Goal: Task Accomplishment & Management: Manage account settings

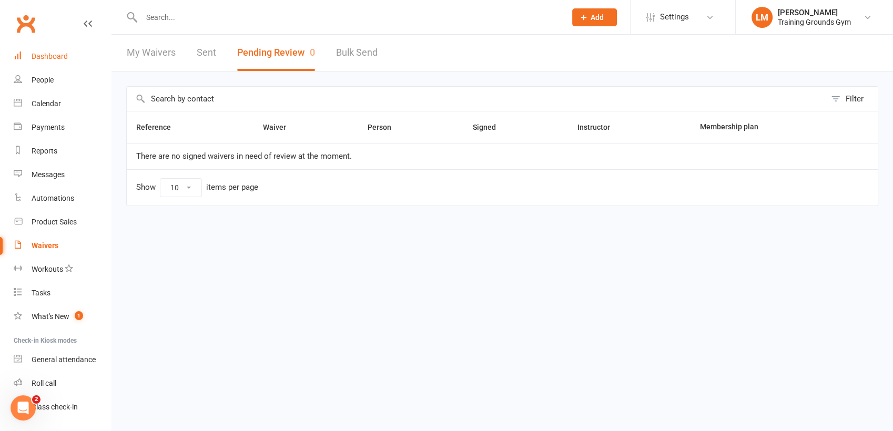
click at [34, 56] on div "Dashboard" at bounding box center [50, 56] width 36 height 8
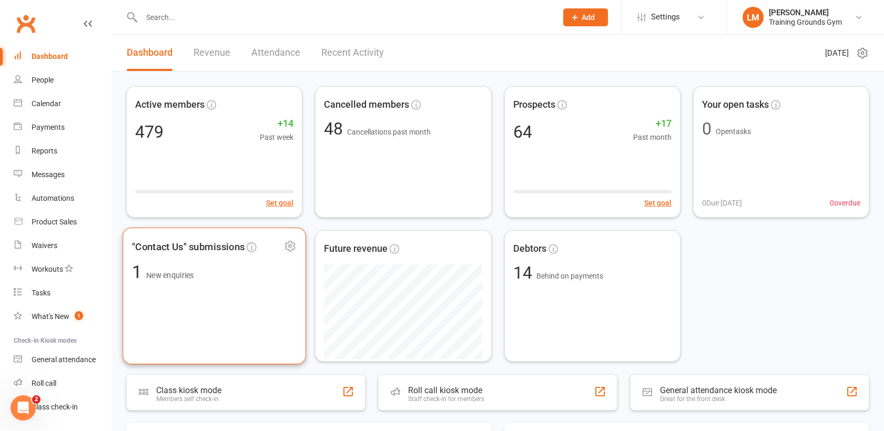
click at [165, 259] on div ""Contact Us" submissions 1 New enquiries" at bounding box center [215, 296] width 184 height 137
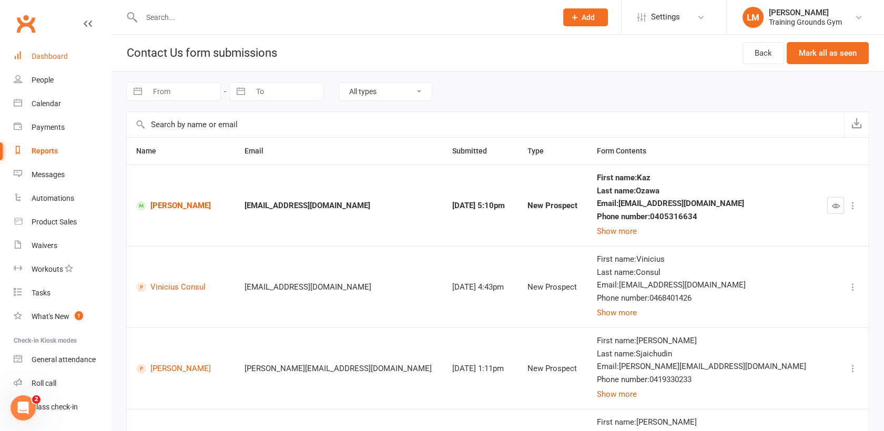
click at [58, 56] on div "Dashboard" at bounding box center [50, 56] width 36 height 8
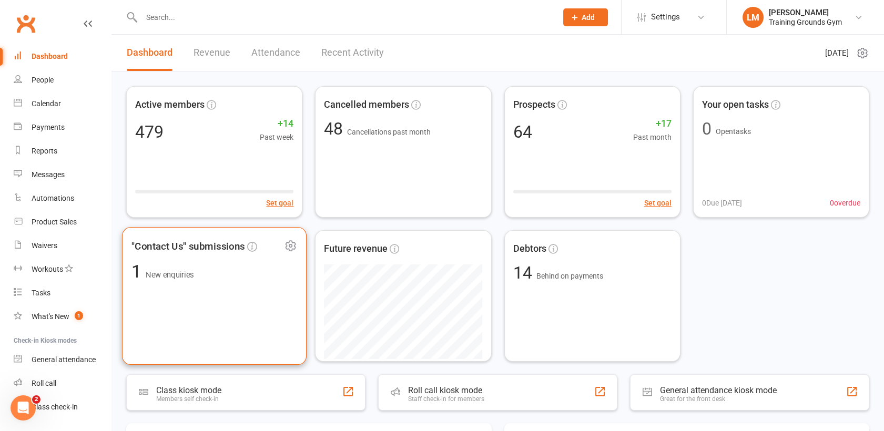
click at [217, 313] on div ""Contact Us" submissions 1 New enquiries" at bounding box center [214, 296] width 185 height 138
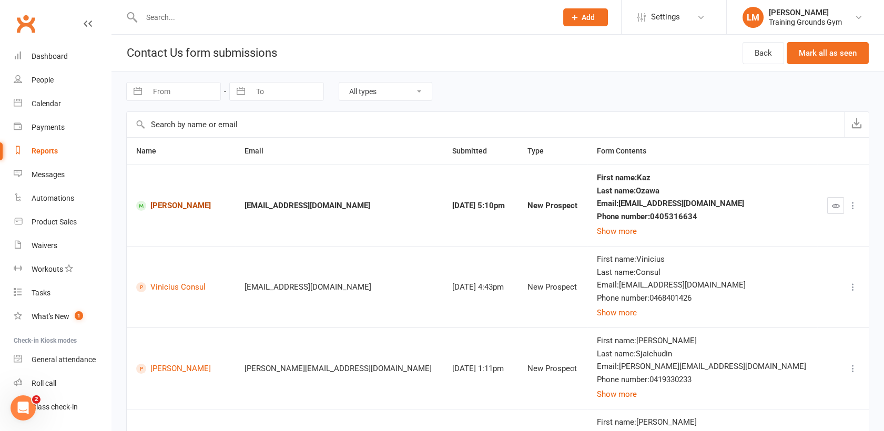
click at [180, 206] on link "[PERSON_NAME]" at bounding box center [180, 206] width 89 height 10
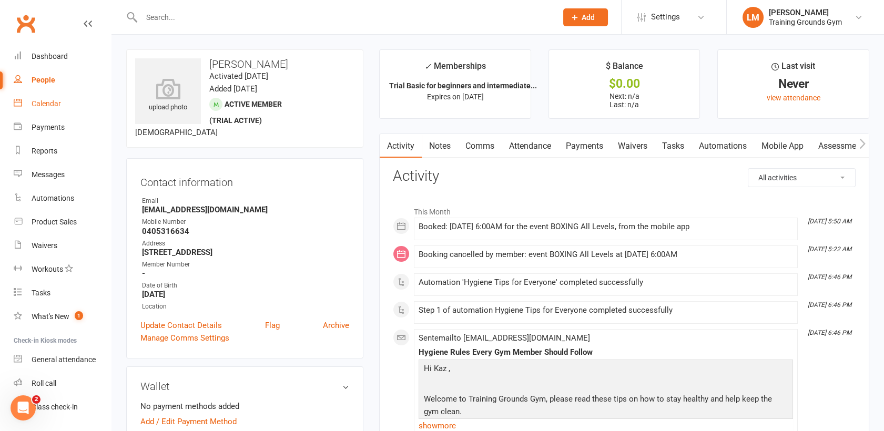
click at [50, 104] on div "Calendar" at bounding box center [46, 103] width 29 height 8
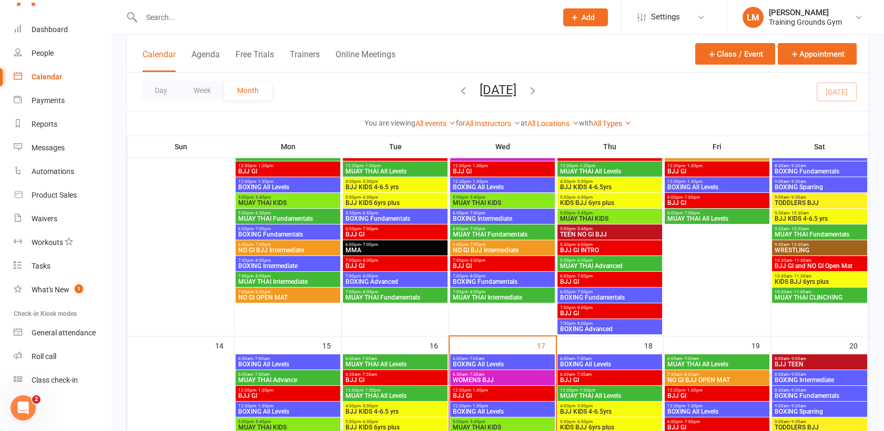
scroll to position [421, 0]
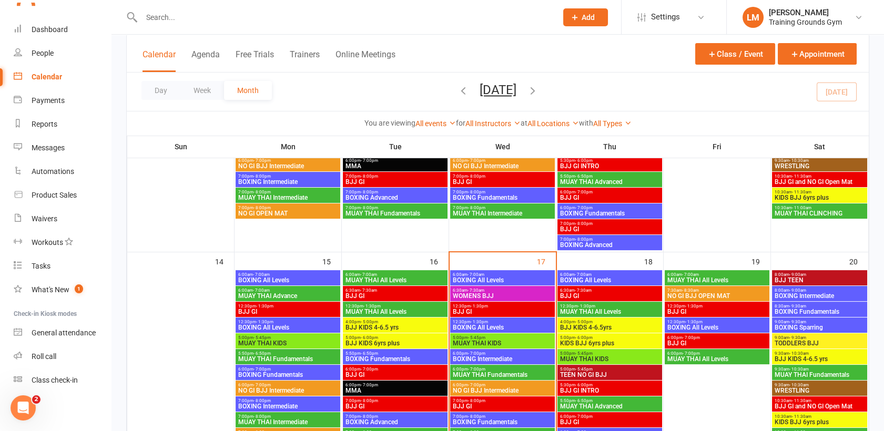
click at [470, 280] on span "BOXING All Levels" at bounding box center [502, 280] width 100 height 6
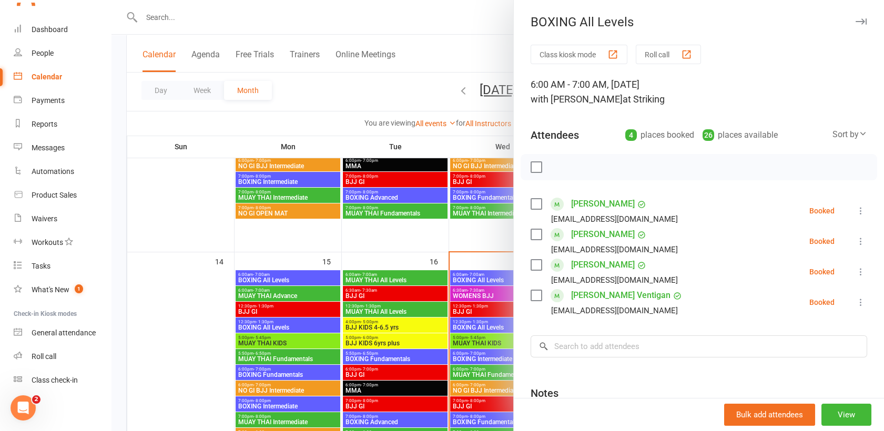
click at [467, 297] on div at bounding box center [497, 215] width 773 height 431
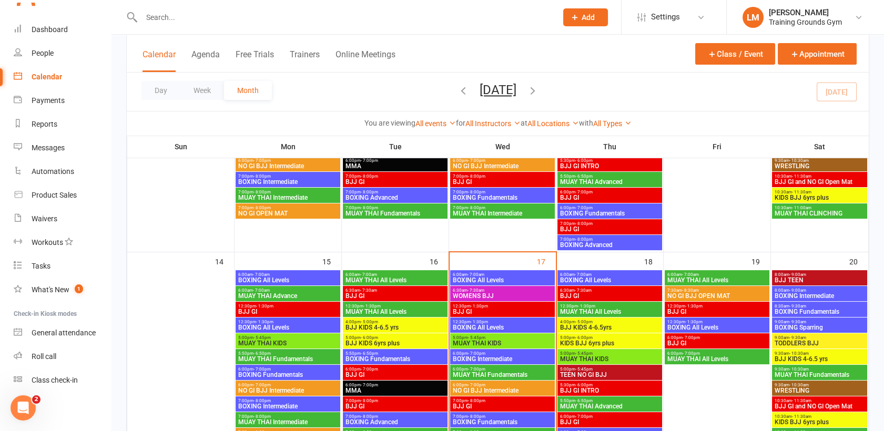
click at [467, 297] on span "WOMENS BJJ" at bounding box center [502, 296] width 100 height 6
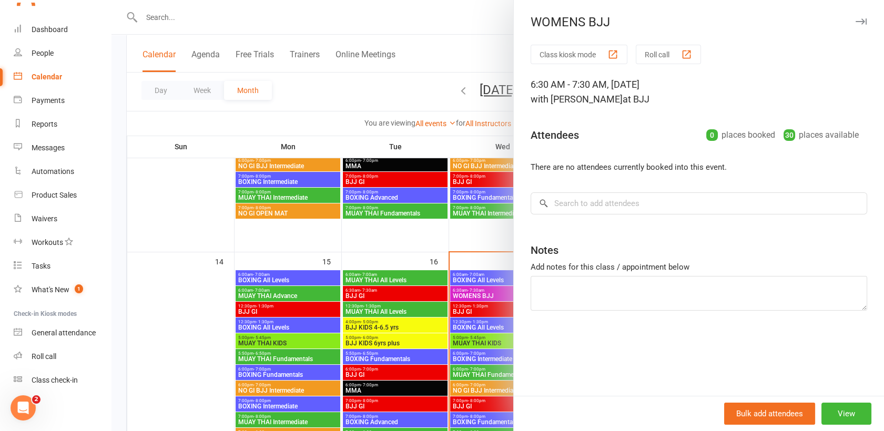
click at [468, 311] on div at bounding box center [497, 215] width 773 height 431
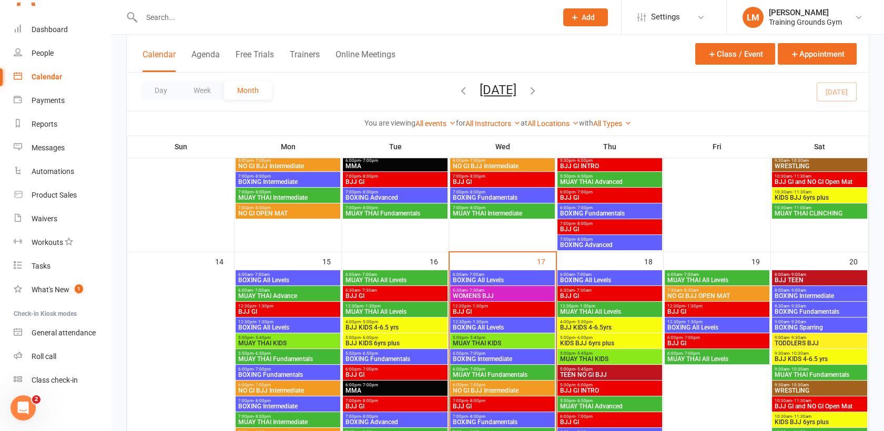
click at [468, 311] on span "BJJ GI" at bounding box center [502, 312] width 100 height 6
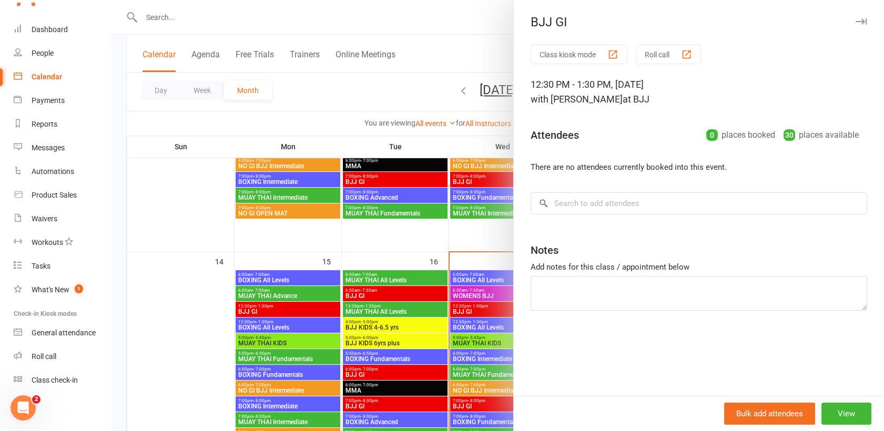
click at [469, 327] on div at bounding box center [497, 215] width 773 height 431
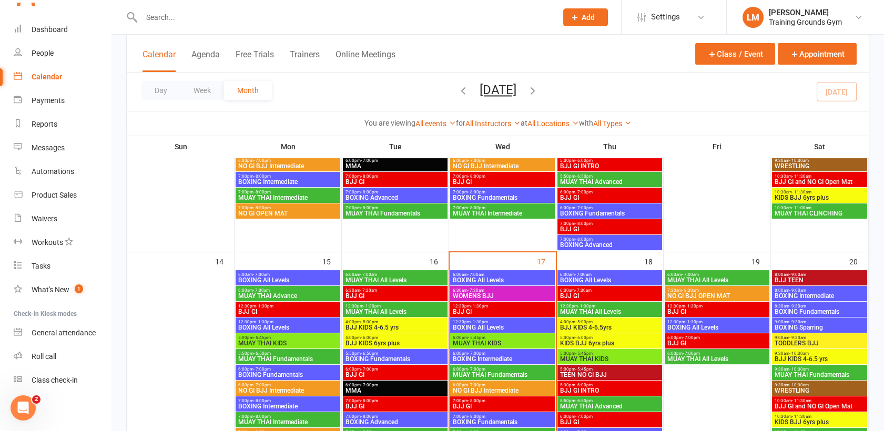
click at [469, 327] on span "BOXING All Levels" at bounding box center [502, 327] width 100 height 6
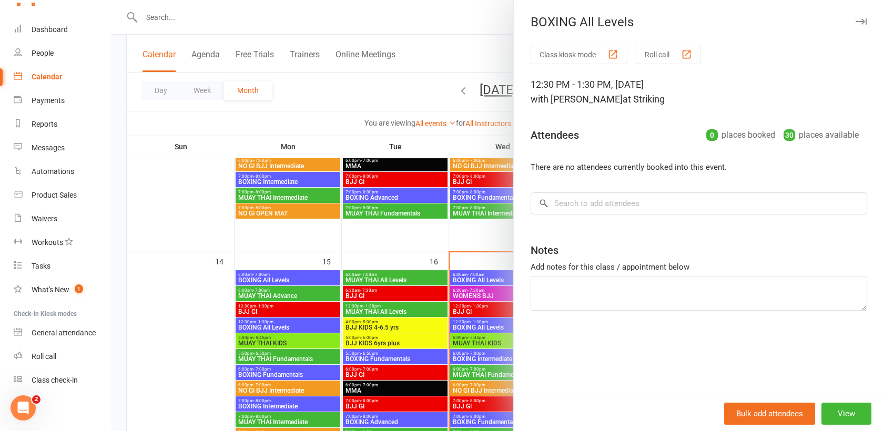
click at [471, 340] on div at bounding box center [497, 215] width 773 height 431
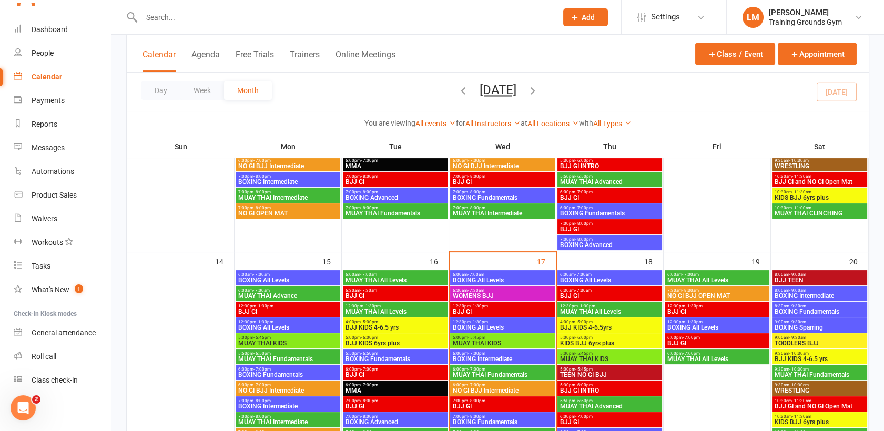
click at [471, 340] on span "MUAY THAI KIDS" at bounding box center [502, 343] width 100 height 6
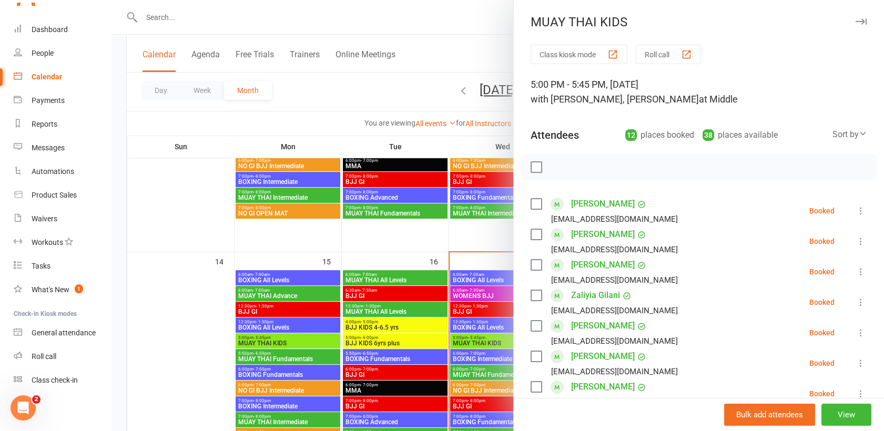
click at [470, 360] on div at bounding box center [497, 215] width 773 height 431
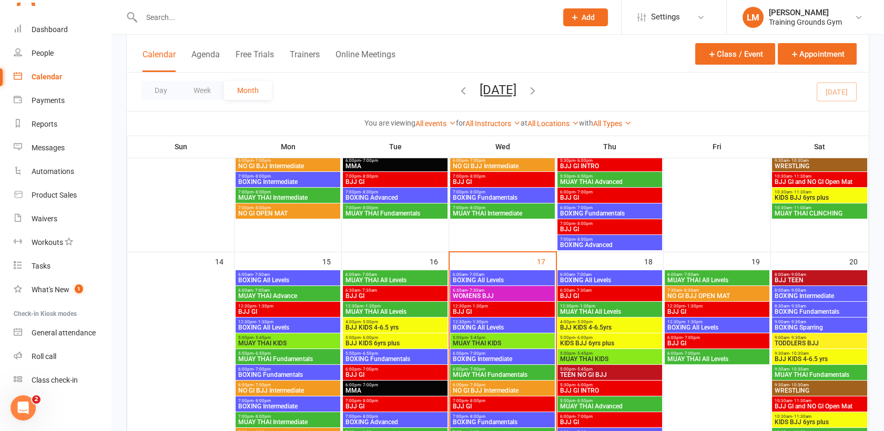
click at [470, 360] on span "BOXING Intermediate" at bounding box center [502, 359] width 100 height 6
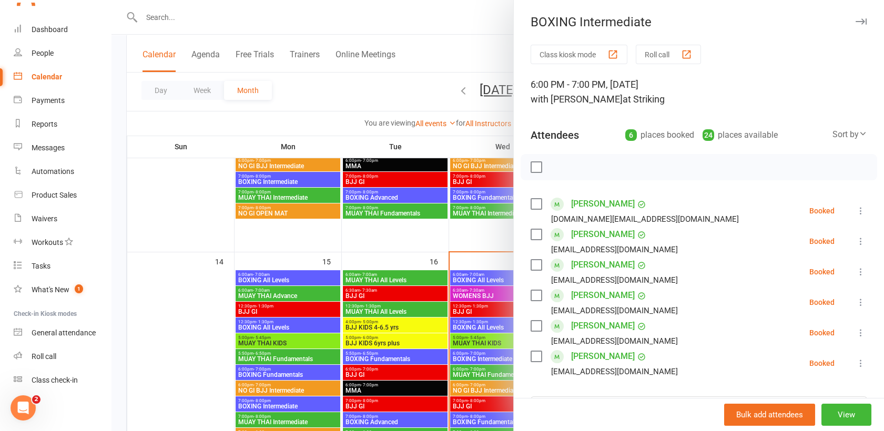
click at [174, 16] on div at bounding box center [497, 215] width 773 height 431
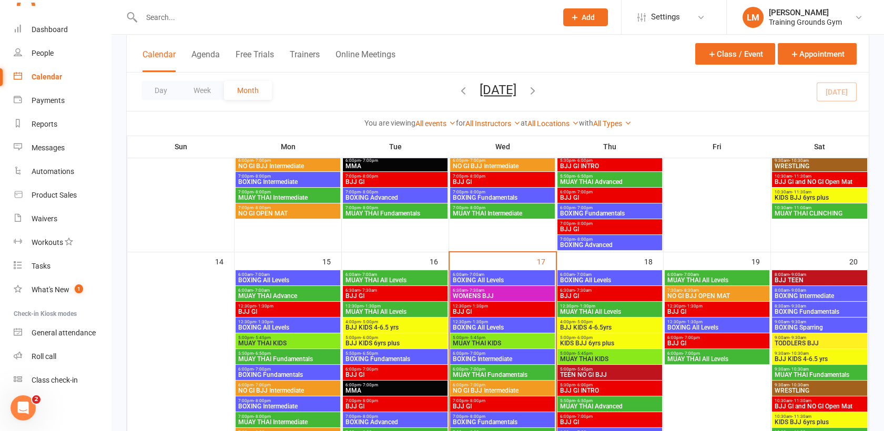
click at [174, 16] on input "text" at bounding box center [343, 17] width 411 height 15
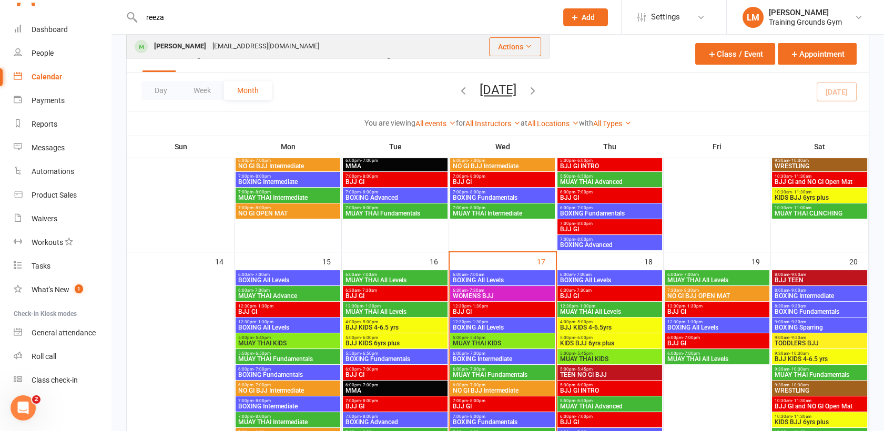
type input "reeza"
click at [174, 40] on div "[PERSON_NAME]" at bounding box center [180, 46] width 58 height 15
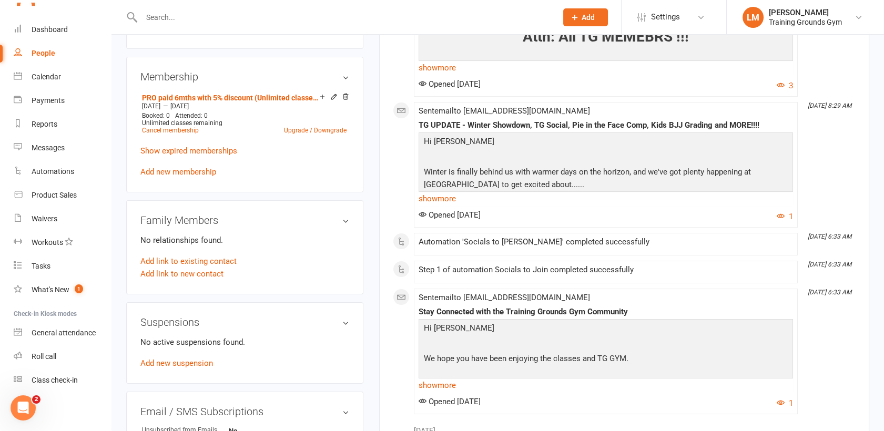
scroll to position [395, 0]
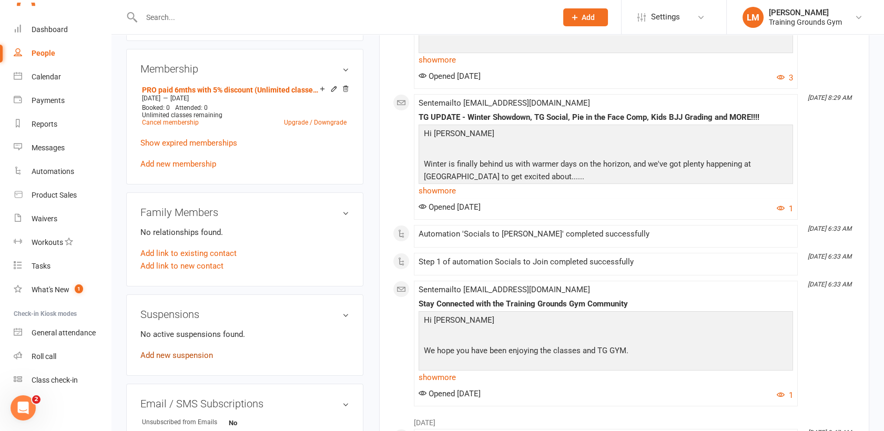
click at [180, 360] on link "Add new suspension" at bounding box center [176, 355] width 73 height 9
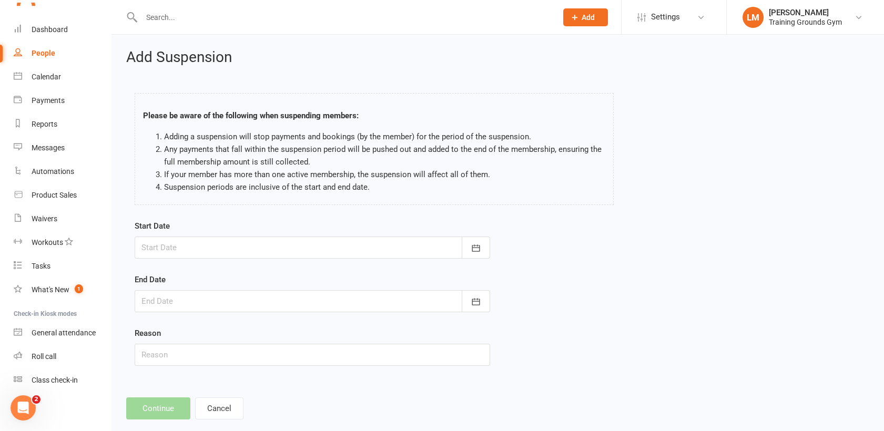
click at [186, 246] on div at bounding box center [312, 248] width 355 height 22
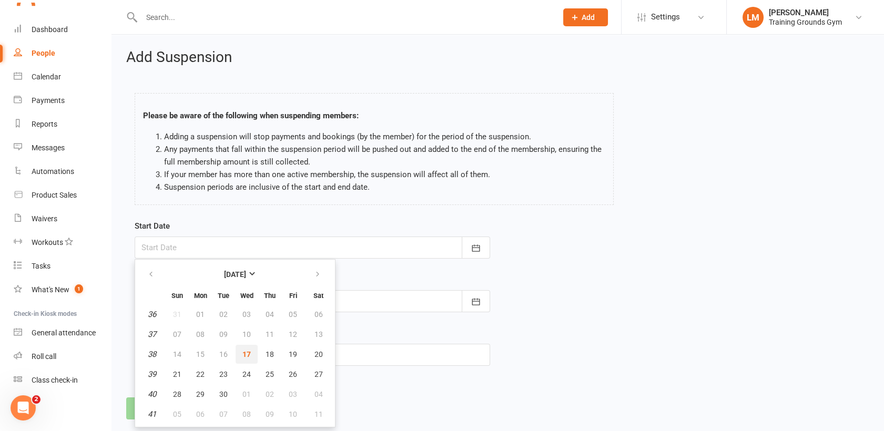
click at [244, 353] on span "17" at bounding box center [246, 354] width 8 height 8
type input "[DATE]"
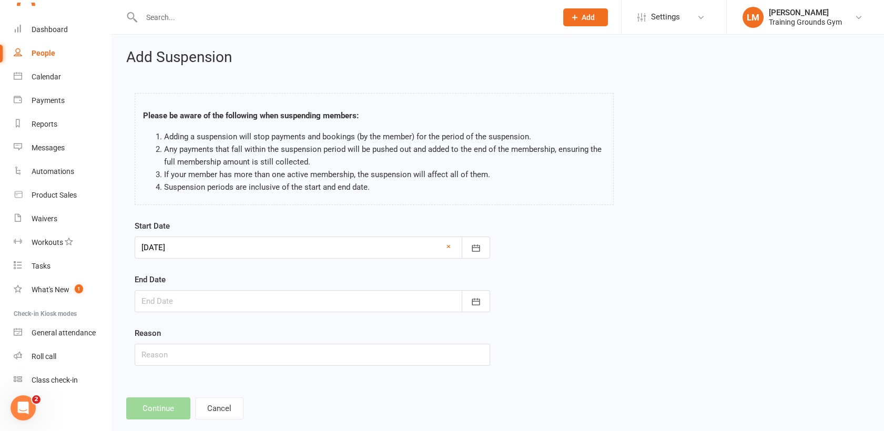
click at [227, 293] on div at bounding box center [312, 301] width 355 height 22
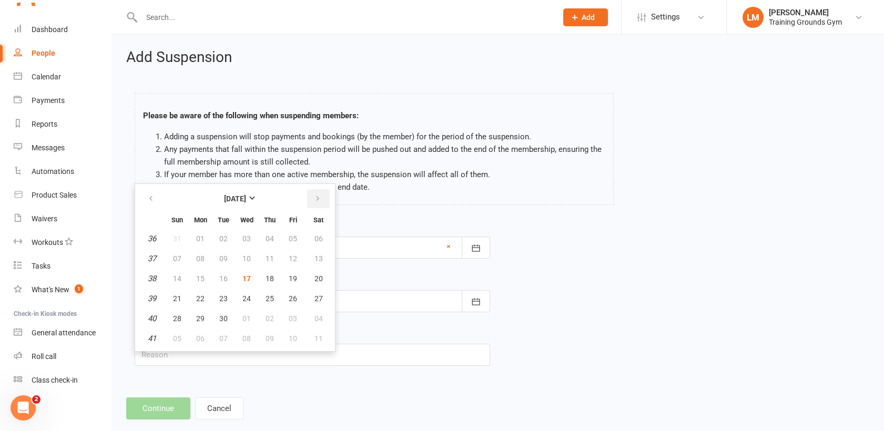
click at [316, 199] on icon "button" at bounding box center [317, 199] width 7 height 8
click at [192, 298] on button "22" at bounding box center [200, 298] width 22 height 19
type input "[DATE]"
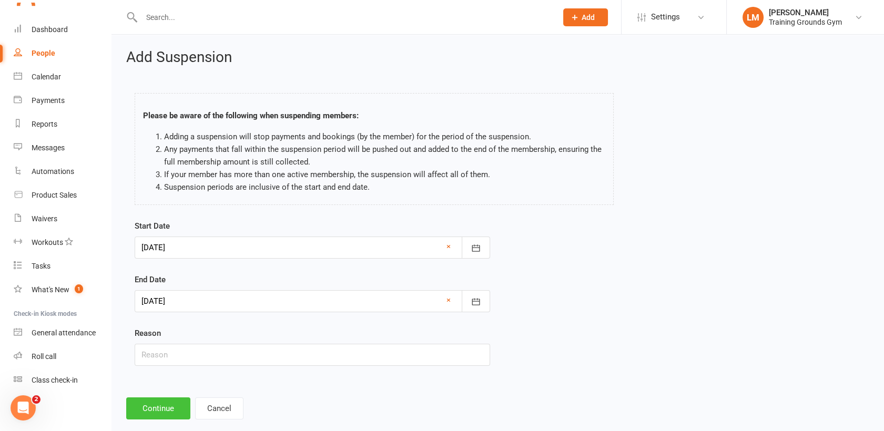
click at [166, 410] on button "Continue" at bounding box center [158, 409] width 64 height 22
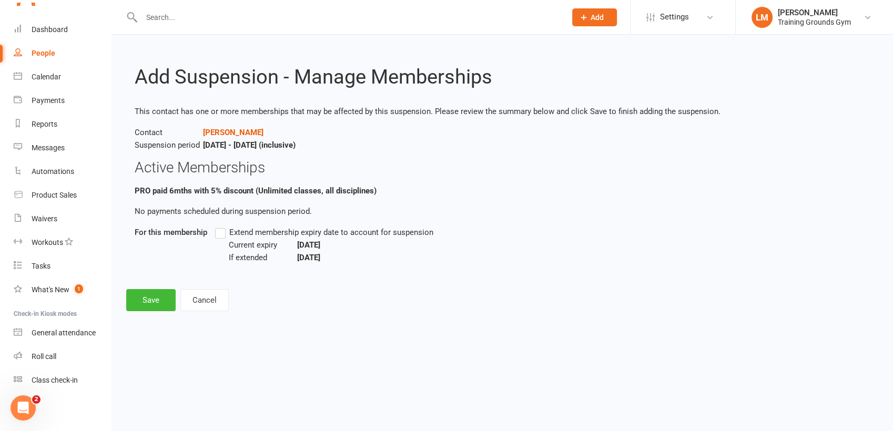
click at [223, 238] on label "Extend membership expiry date to account for suspension" at bounding box center [324, 232] width 218 height 13
click at [222, 226] on input "Extend membership expiry date to account for suspension" at bounding box center [218, 226] width 7 height 0
click at [160, 297] on button "Save" at bounding box center [150, 300] width 49 height 22
